Goal: Task Accomplishment & Management: Manage account settings

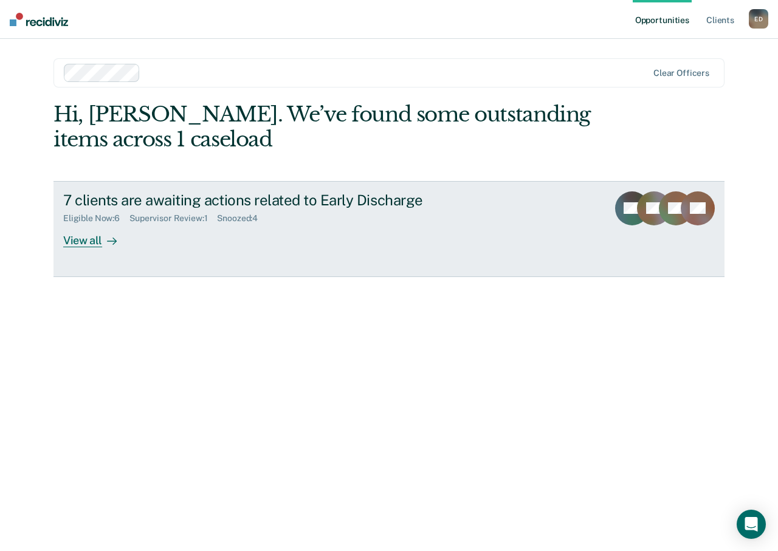
click at [93, 239] on div "View all" at bounding box center [97, 236] width 68 height 24
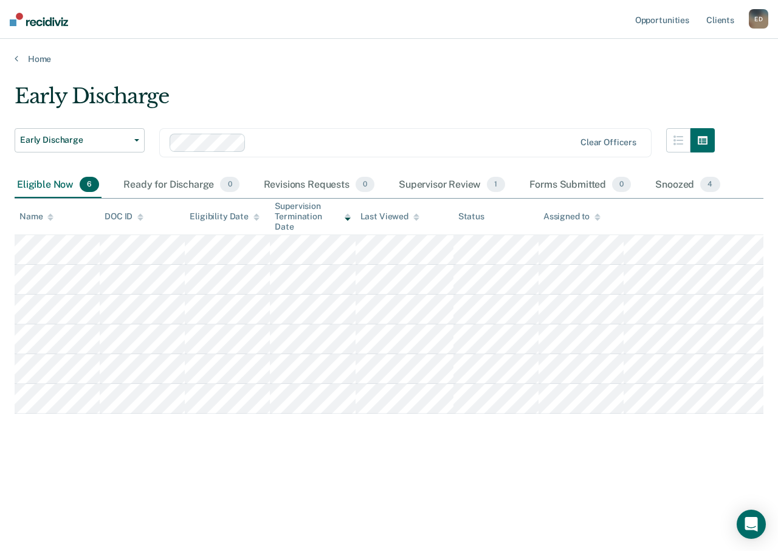
click at [282, 104] on div "Early Discharge" at bounding box center [365, 101] width 700 height 35
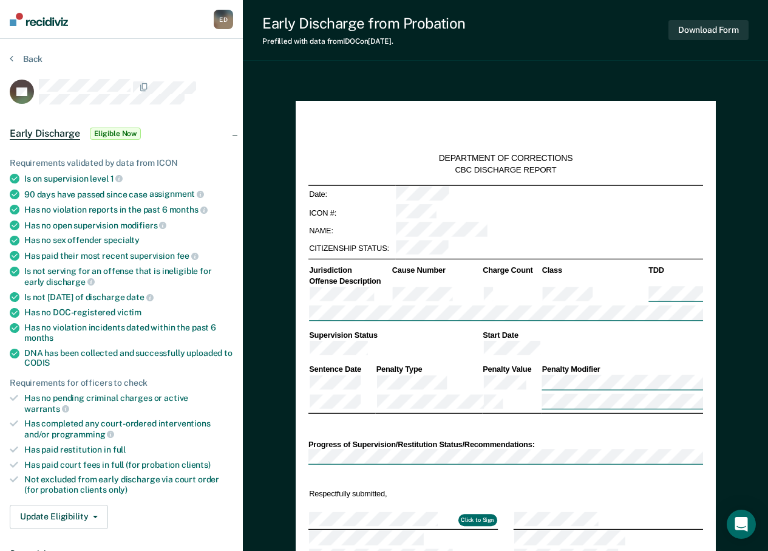
type textarea "x"
click at [32, 56] on button "Back" at bounding box center [26, 58] width 33 height 11
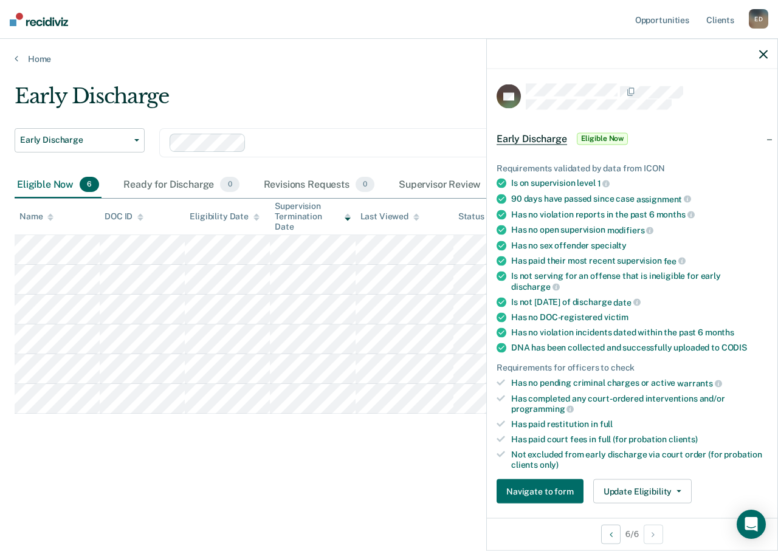
scroll to position [182, 0]
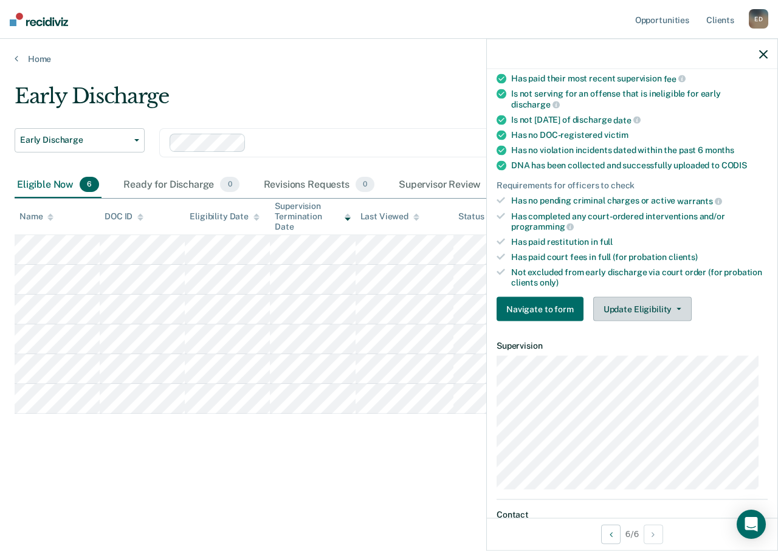
click at [650, 303] on button "Update Eligibility" at bounding box center [642, 309] width 98 height 24
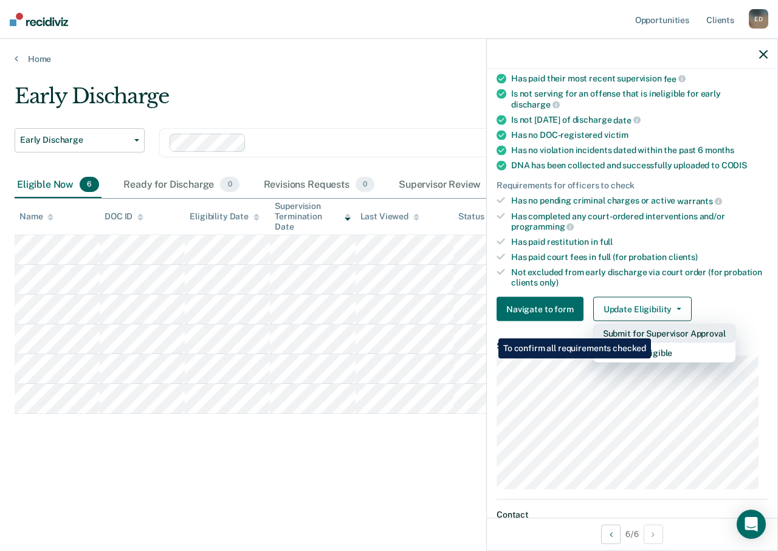
click at [652, 329] on button "Submit for Supervisor Approval" at bounding box center [664, 333] width 142 height 19
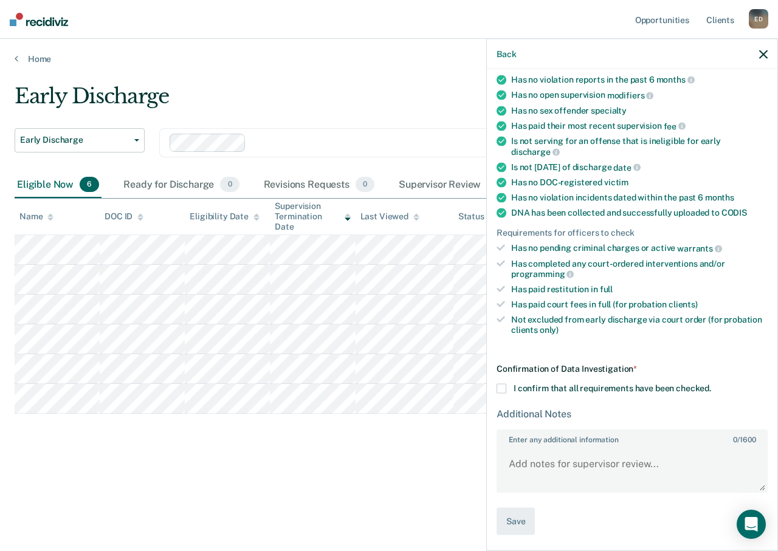
click at [501, 386] on span at bounding box center [501, 389] width 10 height 10
click at [711, 384] on input "I confirm that all requirements have been checked." at bounding box center [711, 384] width 0 height 0
click at [519, 521] on button "Save" at bounding box center [515, 521] width 38 height 27
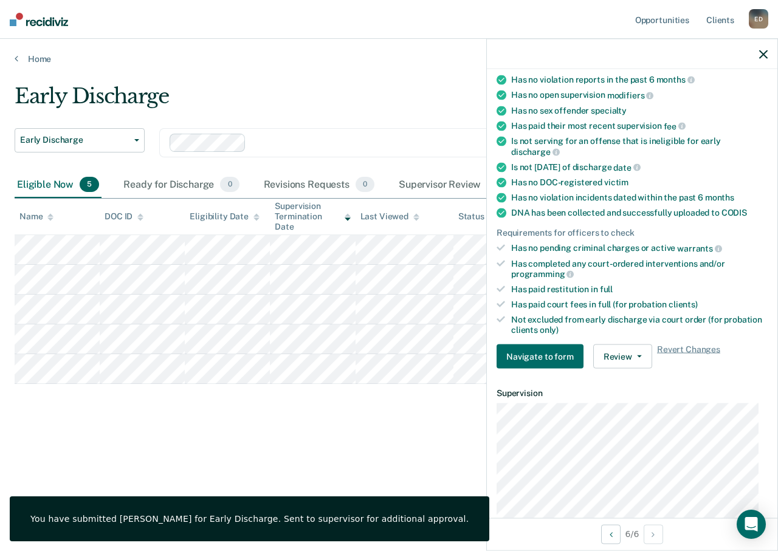
click at [760, 52] on icon "button" at bounding box center [763, 54] width 9 height 9
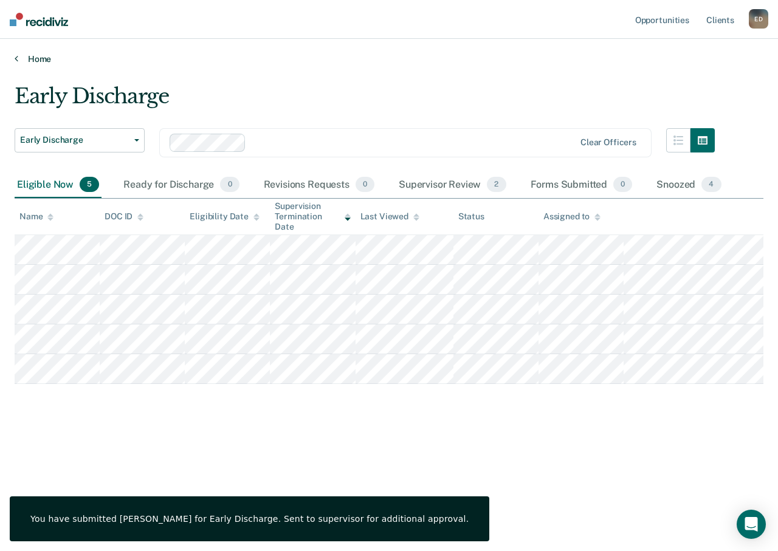
click at [339, 53] on link "Home" at bounding box center [389, 58] width 748 height 11
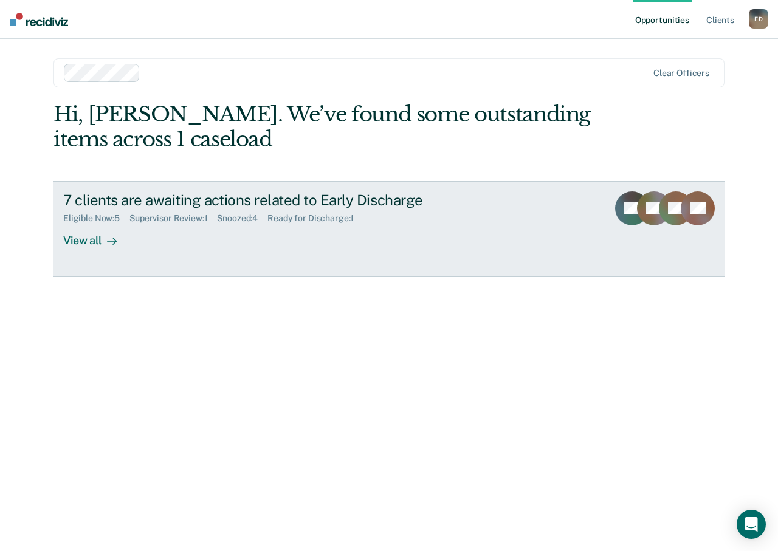
click at [85, 242] on div "View all" at bounding box center [97, 236] width 68 height 24
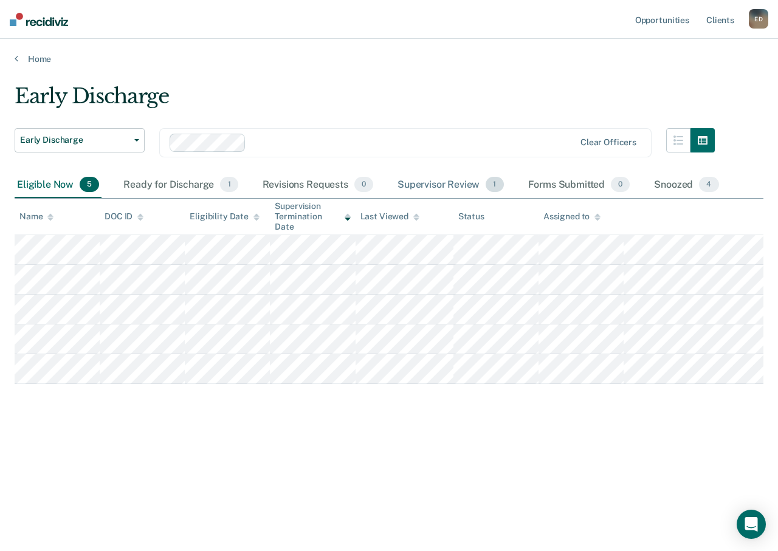
click at [443, 183] on div "Supervisor Review 1" at bounding box center [450, 185] width 111 height 27
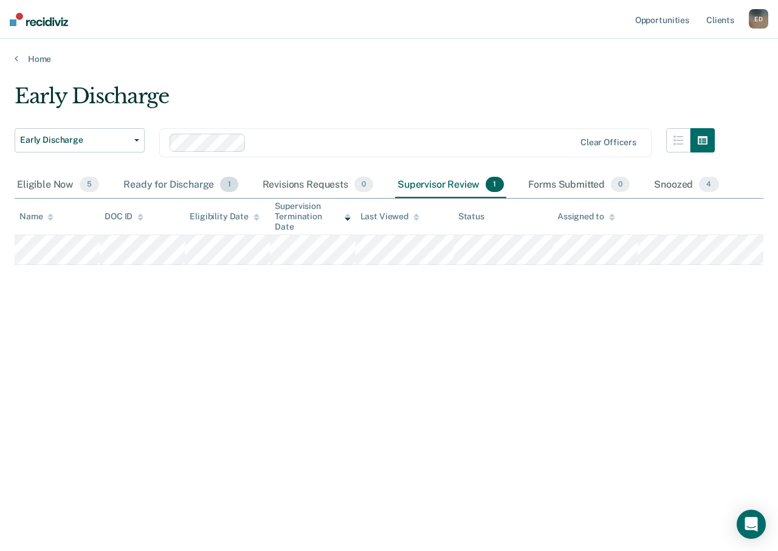
click at [172, 183] on div "Ready for Discharge 1" at bounding box center [180, 185] width 119 height 27
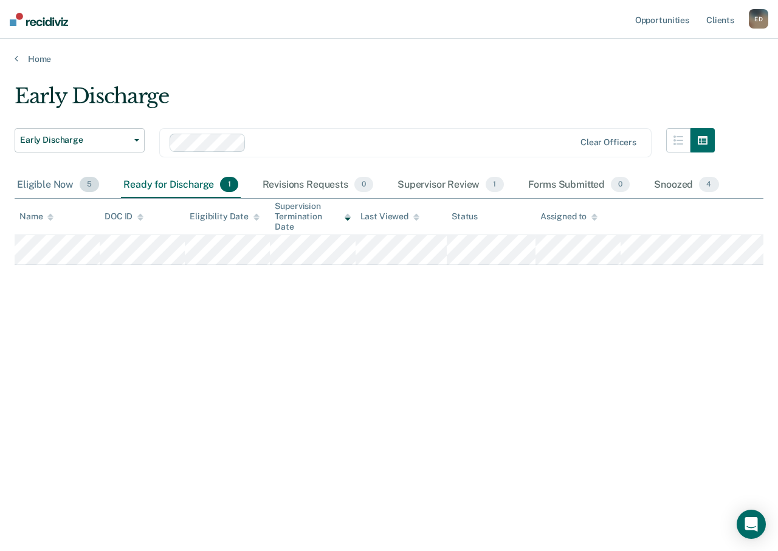
click at [28, 189] on div "Eligible Now 5" at bounding box center [58, 185] width 87 height 27
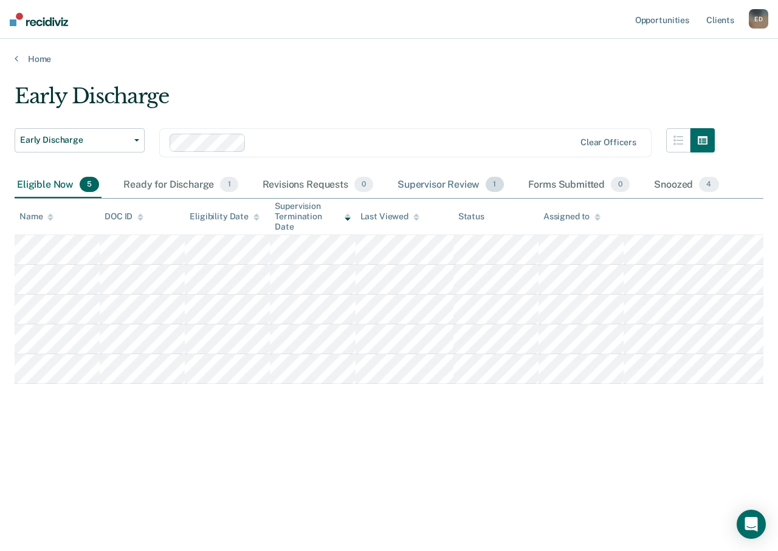
click at [442, 179] on div "Supervisor Review 1" at bounding box center [450, 185] width 111 height 27
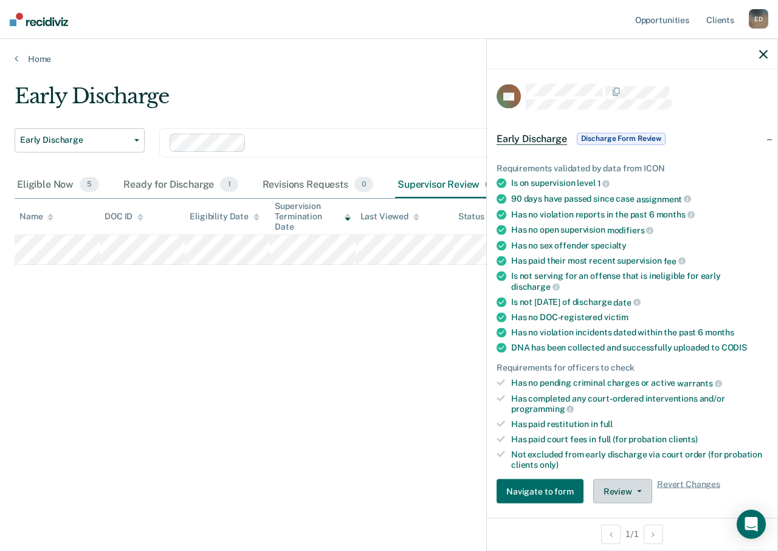
click at [641, 490] on button "Review" at bounding box center [622, 491] width 59 height 24
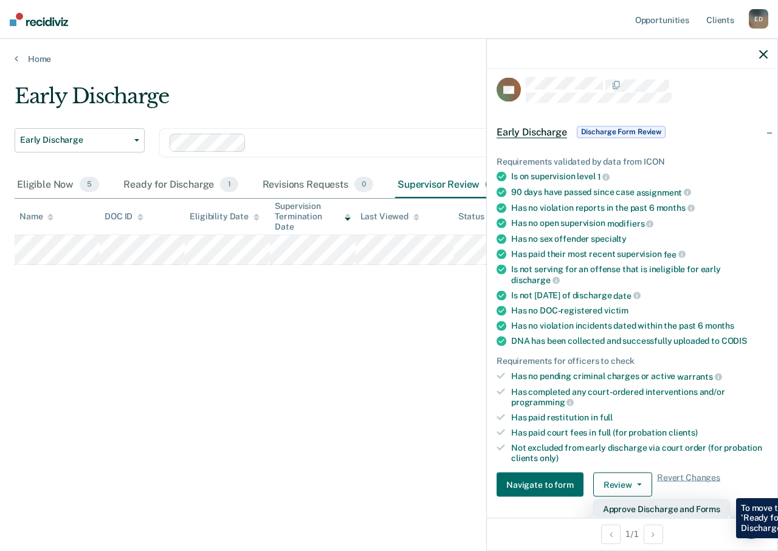
scroll to position [250, 0]
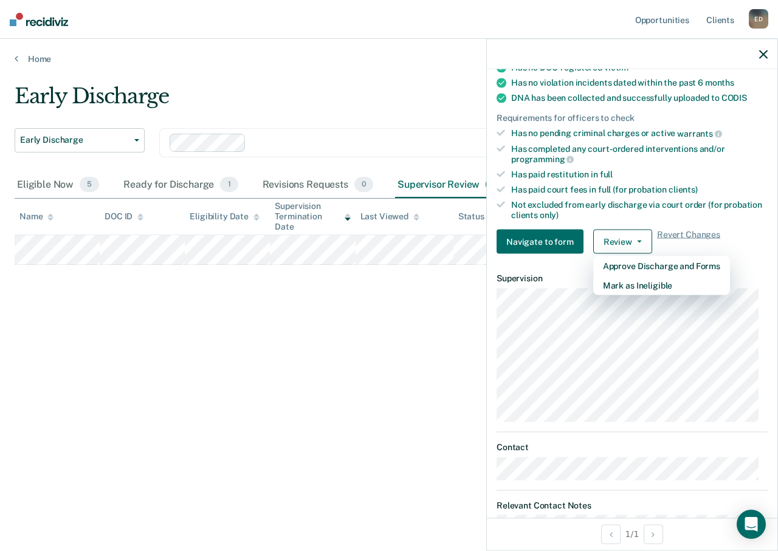
click at [363, 296] on div "Early Discharge Early Discharge Early Discharge Clear officers Eligible Now 5 R…" at bounding box center [389, 272] width 748 height 376
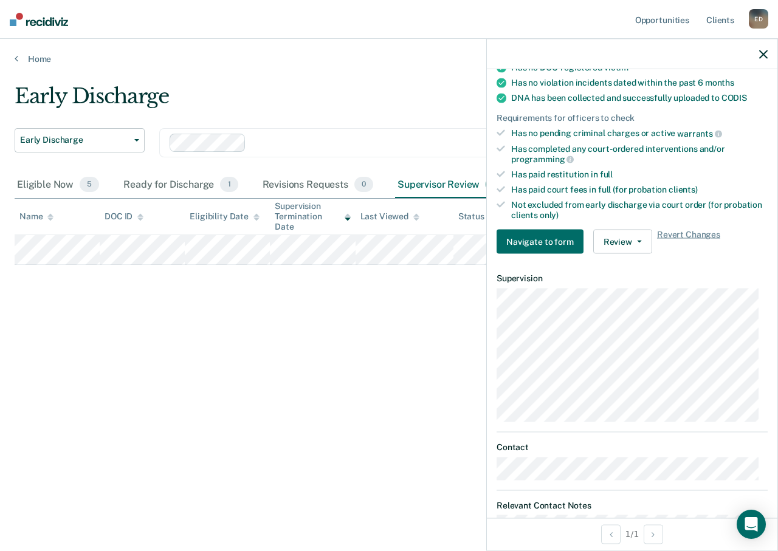
click at [762, 53] on icon "button" at bounding box center [763, 54] width 9 height 9
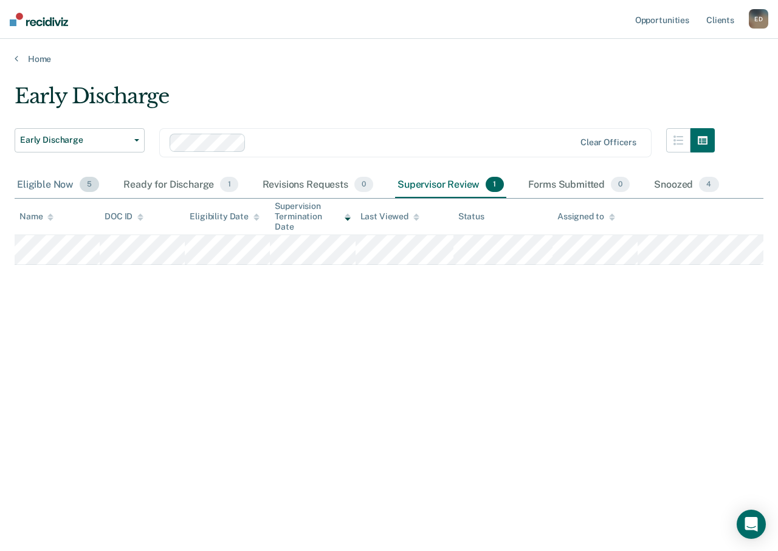
click at [53, 186] on div "Eligible Now 5" at bounding box center [58, 185] width 87 height 27
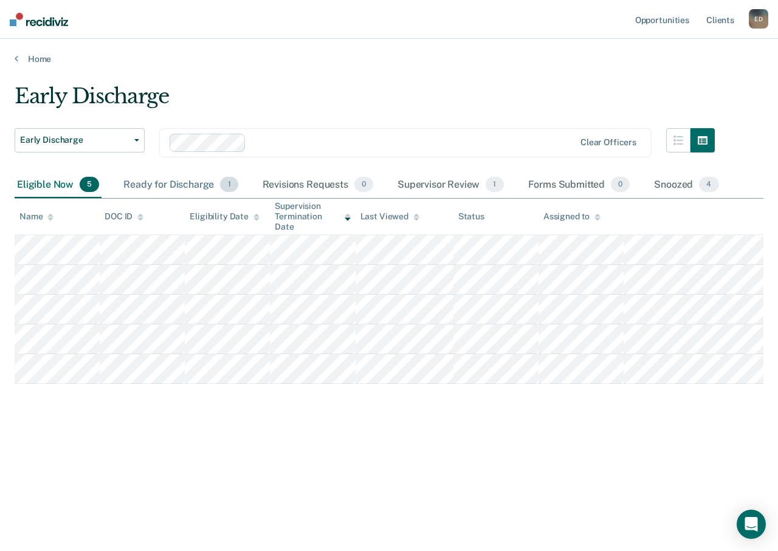
click at [191, 186] on div "Ready for Discharge 1" at bounding box center [180, 185] width 119 height 27
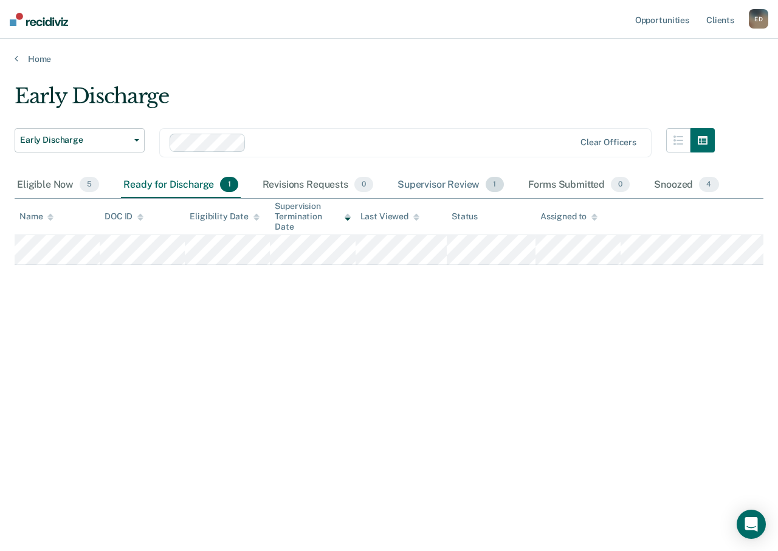
click at [418, 183] on div "Supervisor Review 1" at bounding box center [450, 185] width 111 height 27
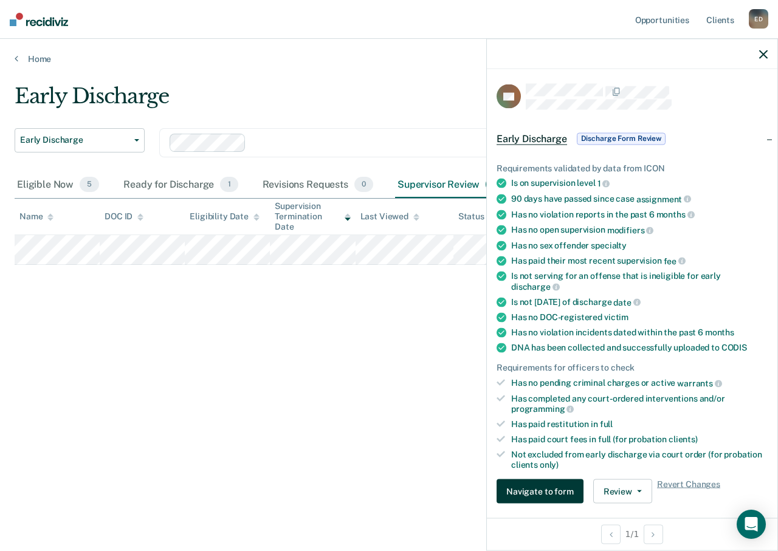
scroll to position [182, 0]
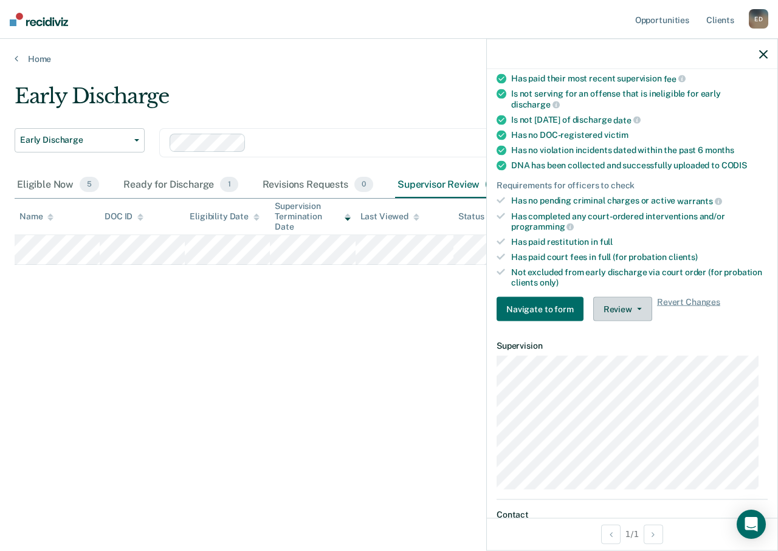
click at [638, 301] on button "Review" at bounding box center [622, 309] width 59 height 24
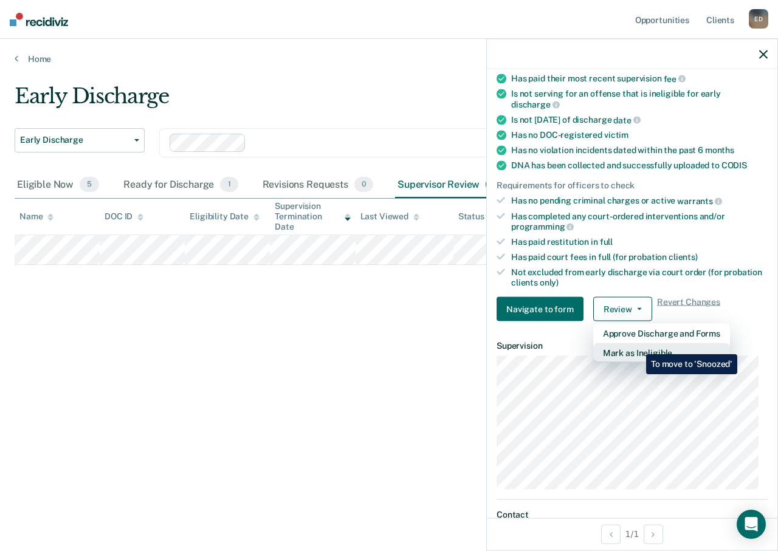
click at [637, 345] on button "Mark as Ineligible" at bounding box center [661, 352] width 137 height 19
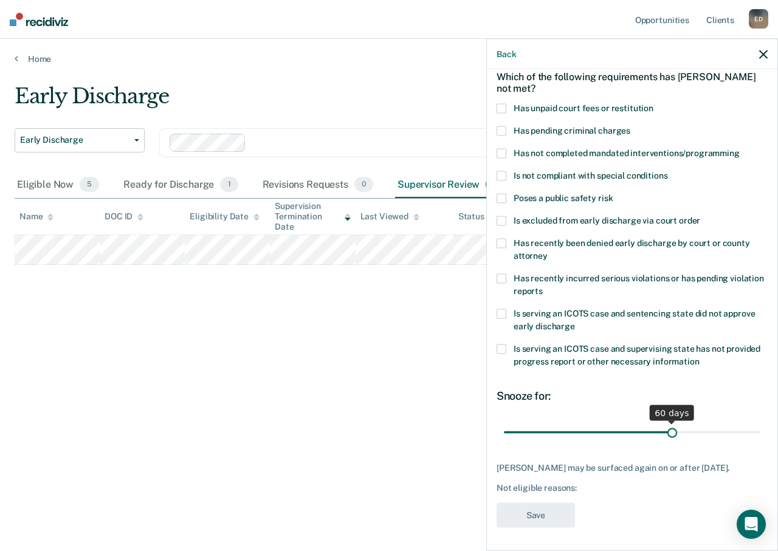
drag, startPoint x: 585, startPoint y: 431, endPoint x: 667, endPoint y: 428, distance: 82.1
type input "60"
click at [667, 428] on input "range" at bounding box center [632, 432] width 256 height 21
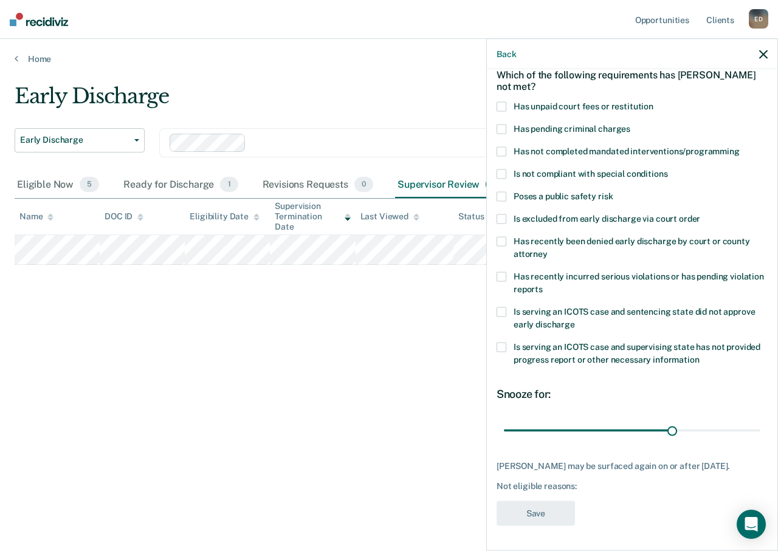
click at [567, 460] on div "[PERSON_NAME] may be surfaced again on or after [DATE]." at bounding box center [631, 465] width 271 height 10
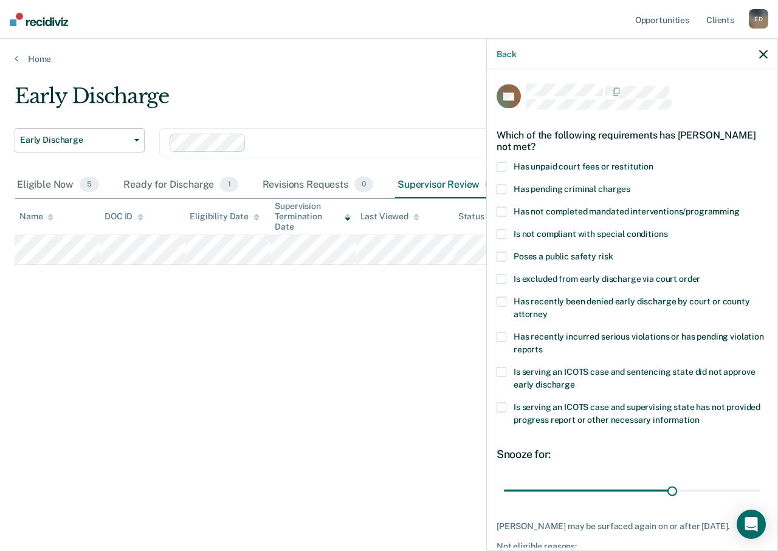
click at [498, 213] on span at bounding box center [501, 212] width 10 height 10
click at [739, 207] on input "Has not completed mandated interventions/programming" at bounding box center [739, 207] width 0 height 0
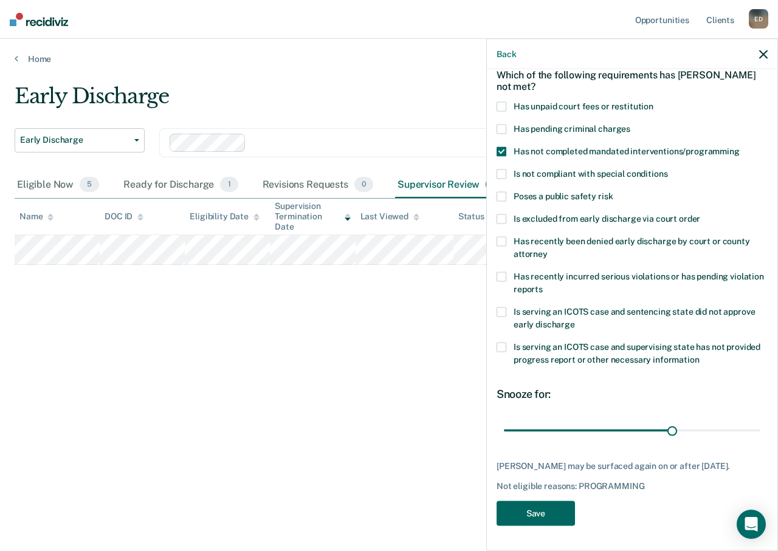
click at [539, 518] on button "Save" at bounding box center [535, 513] width 78 height 25
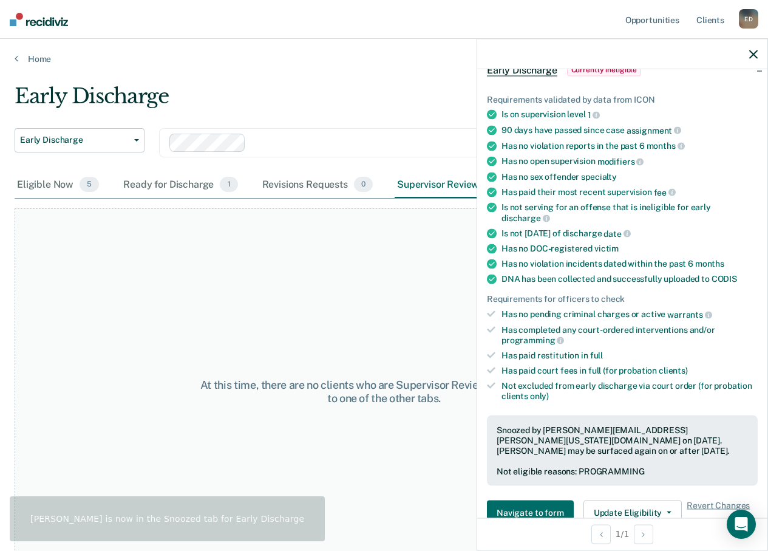
click at [755, 50] on icon "button" at bounding box center [754, 54] width 9 height 9
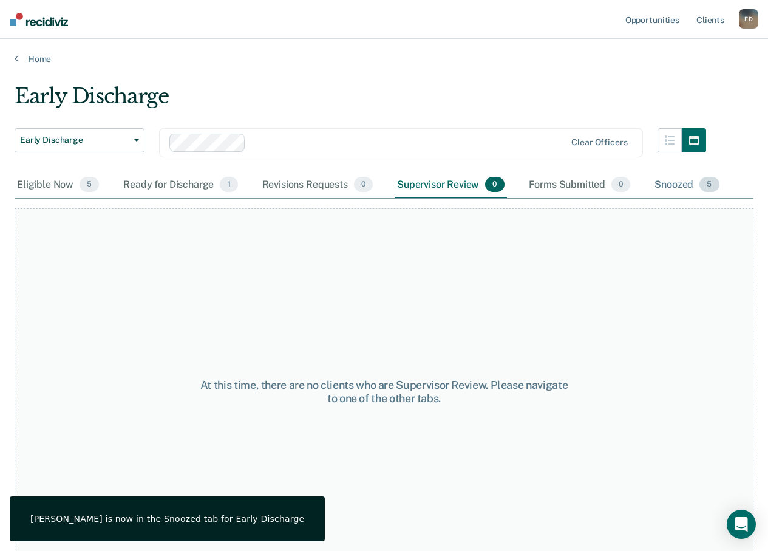
click at [654, 187] on div "Snoozed 5" at bounding box center [686, 185] width 69 height 27
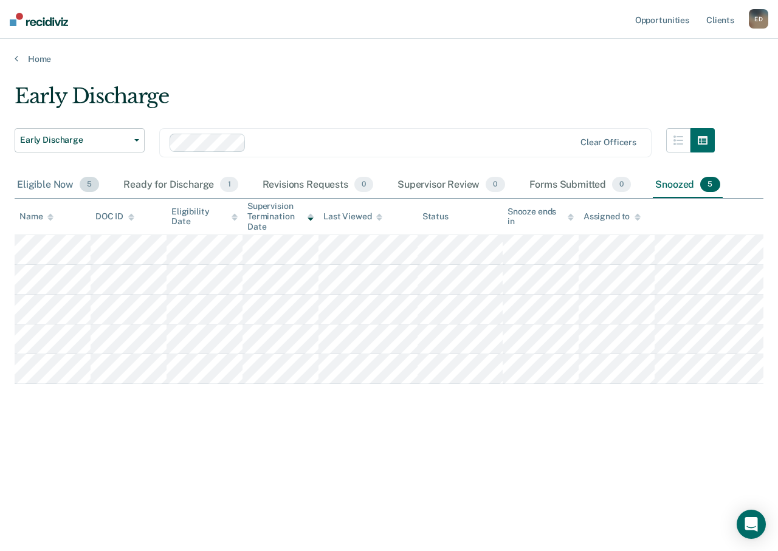
click at [19, 180] on div "Eligible Now 5" at bounding box center [58, 185] width 87 height 27
